Goal: Navigation & Orientation: Find specific page/section

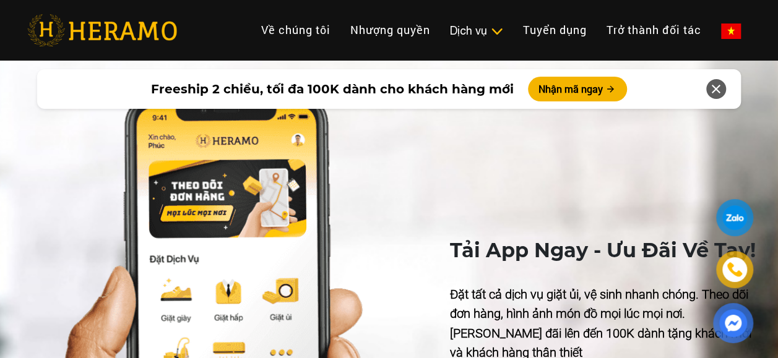
scroll to position [3373, 0]
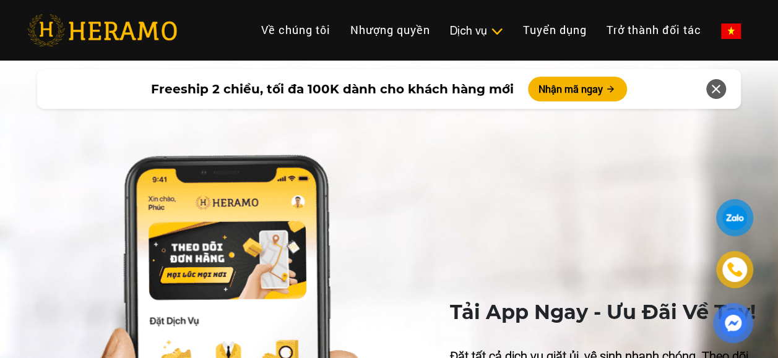
click at [711, 87] on icon at bounding box center [716, 89] width 15 height 22
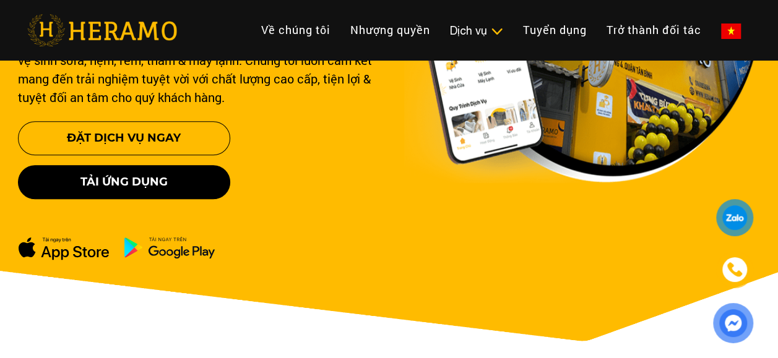
scroll to position [0, 0]
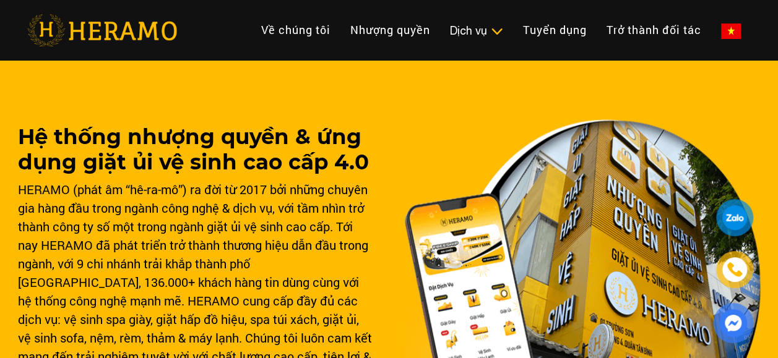
click at [132, 22] on img at bounding box center [102, 30] width 150 height 32
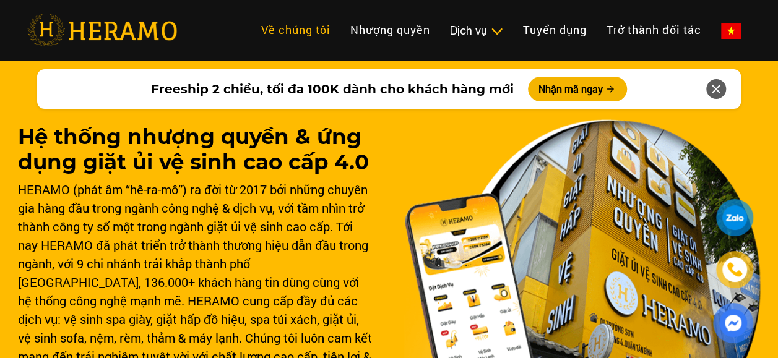
click at [274, 27] on link "Về chúng tôi" at bounding box center [295, 30] width 89 height 27
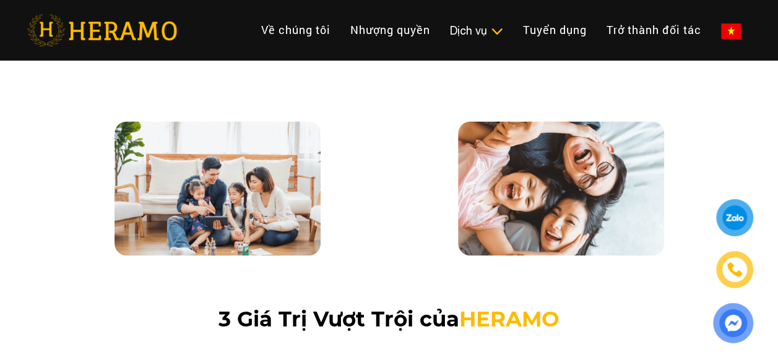
scroll to position [991, 0]
